Goal: Navigation & Orientation: Find specific page/section

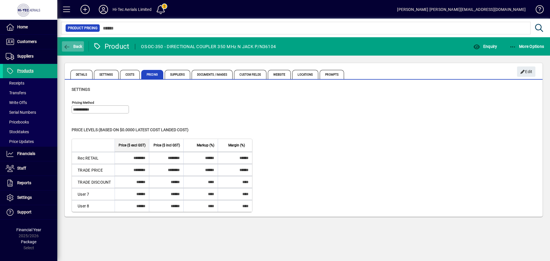
click at [72, 46] on span "Back" at bounding box center [72, 46] width 19 height 5
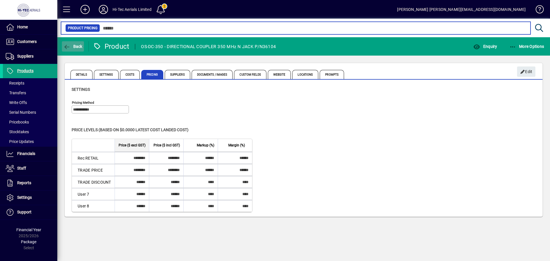
type input "*********"
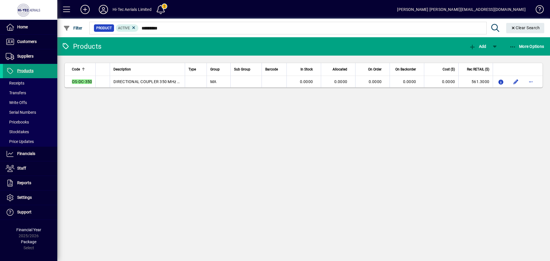
click at [22, 68] on link "Products" at bounding box center [28, 71] width 57 height 14
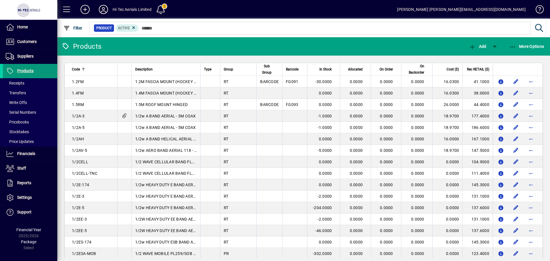
click at [23, 72] on span "Products" at bounding box center [25, 70] width 16 height 5
click at [25, 71] on span "Products" at bounding box center [25, 70] width 16 height 5
click at [27, 40] on span "Customers" at bounding box center [26, 41] width 19 height 5
